Goal: Information Seeking & Learning: Learn about a topic

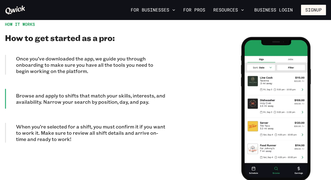
click at [137, 124] on p "When you’re selected for a shift, you must confirm it if you want to work it. M…" at bounding box center [91, 133] width 150 height 19
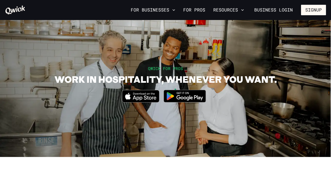
scroll to position [5, 0]
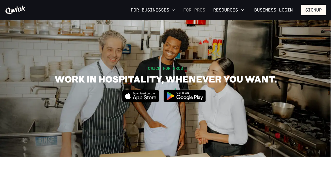
click at [200, 10] on link "For Pros" at bounding box center [194, 10] width 26 height 9
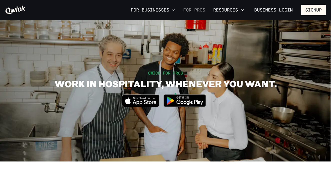
click at [200, 10] on link "For Pros" at bounding box center [194, 10] width 26 height 9
click at [156, 9] on button "For Businesses" at bounding box center [153, 10] width 49 height 9
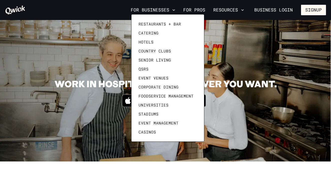
click at [190, 10] on div at bounding box center [165, 90] width 331 height 180
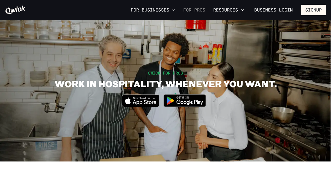
click at [197, 8] on link "For Pros" at bounding box center [194, 10] width 26 height 9
click at [225, 11] on button "Resources" at bounding box center [228, 10] width 35 height 9
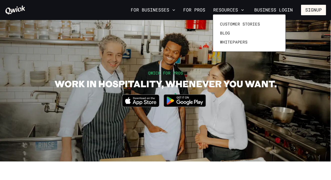
click at [169, 8] on div at bounding box center [165, 90] width 331 height 180
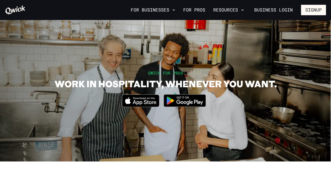
click at [169, 8] on button "For Businesses" at bounding box center [153, 10] width 49 height 9
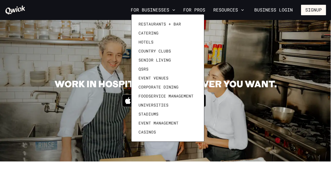
click at [169, 10] on div at bounding box center [165, 90] width 331 height 180
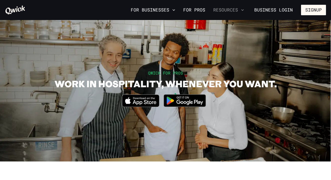
click at [233, 12] on button "Resources" at bounding box center [228, 10] width 35 height 9
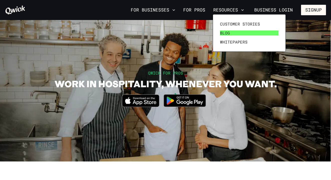
click at [226, 32] on span "Blog" at bounding box center [225, 33] width 10 height 5
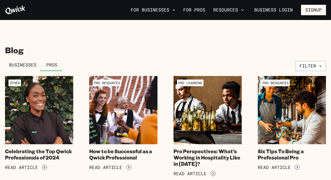
click at [24, 69] on link "Businesses" at bounding box center [23, 65] width 36 height 12
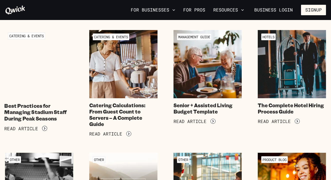
scroll to position [169, 0]
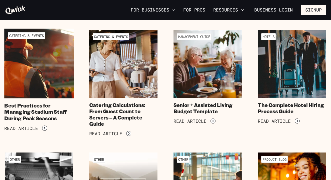
click at [53, 108] on h4 "Best Practices for Managing Stadium Staff During Peak Seasons" at bounding box center [39, 111] width 70 height 19
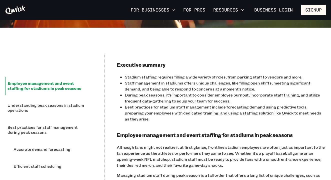
scroll to position [220, 0]
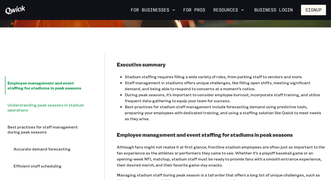
click at [53, 107] on li "Understanding peak seasons in stadium operations" at bounding box center [49, 108] width 88 height 18
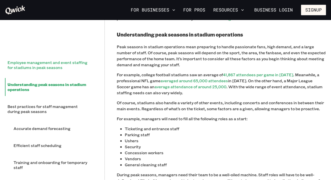
click at [58, 71] on li "Employee management and event staffing for stadiums in peak seasons" at bounding box center [49, 65] width 88 height 18
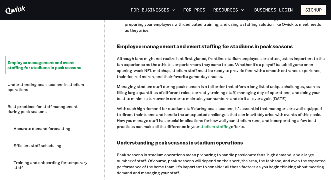
scroll to position [245, 0]
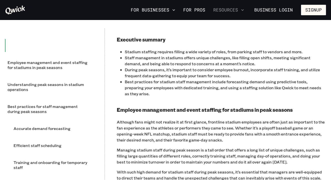
click at [227, 8] on button "Resources" at bounding box center [228, 10] width 35 height 9
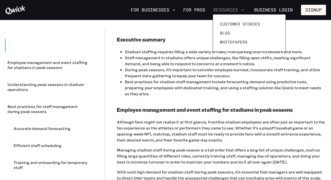
click at [227, 8] on div at bounding box center [165, 90] width 331 height 180
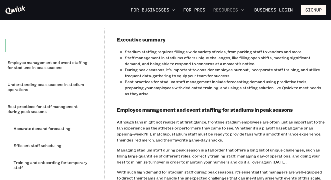
click at [228, 11] on button "Resources" at bounding box center [228, 10] width 35 height 9
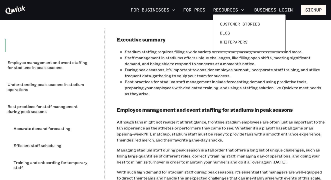
click at [163, 13] on div at bounding box center [165, 90] width 331 height 180
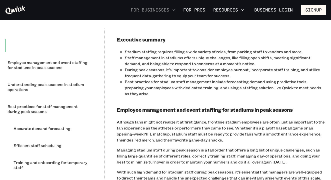
click at [160, 11] on button "For Businesses" at bounding box center [153, 10] width 49 height 9
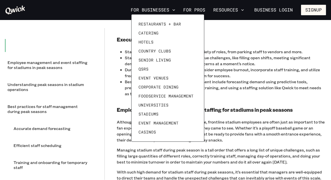
click at [189, 13] on div at bounding box center [165, 90] width 331 height 180
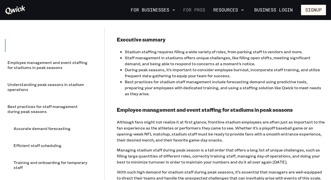
click at [191, 9] on link "For Pros" at bounding box center [194, 10] width 26 height 9
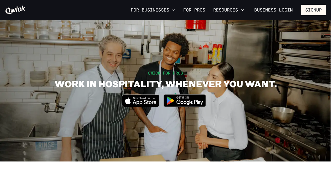
click at [15, 9] on icon at bounding box center [15, 10] width 21 height 10
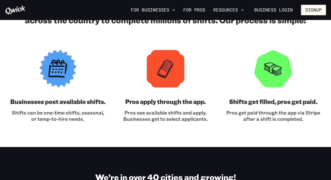
scroll to position [545, 0]
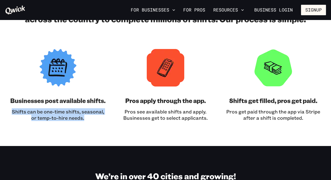
drag, startPoint x: 13, startPoint y: 120, endPoint x: 91, endPoint y: 138, distance: 80.1
click at [91, 138] on section "We’ve connected thousands of hospitality professionals with businesses across t…" at bounding box center [165, 62] width 331 height 167
copy p "Shifts can be one-time shifts, seasonal, or temp-to-hire needs."
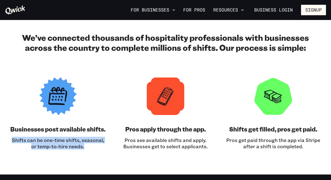
scroll to position [517, 0]
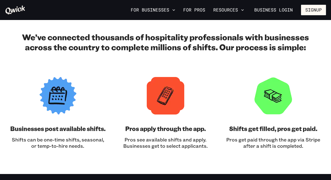
click at [140, 64] on div "We’ve connected thousands of hospitality professionals with businesses across t…" at bounding box center [165, 90] width 321 height 117
